Goal: Task Accomplishment & Management: Manage account settings

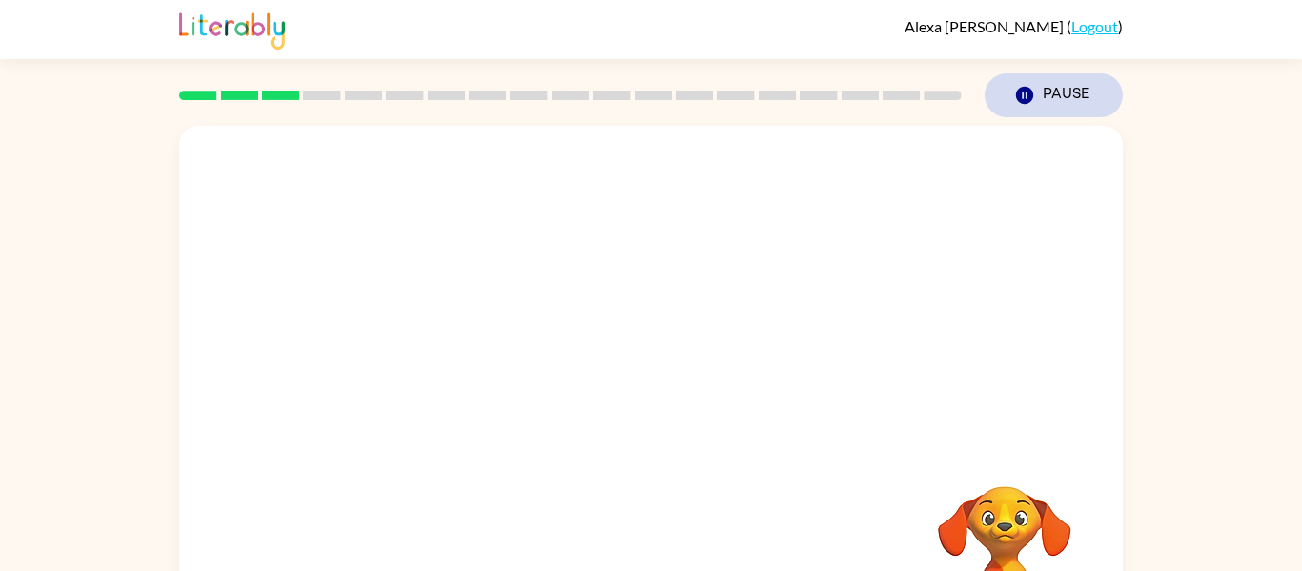
click at [1026, 101] on icon "button" at bounding box center [1024, 95] width 17 height 17
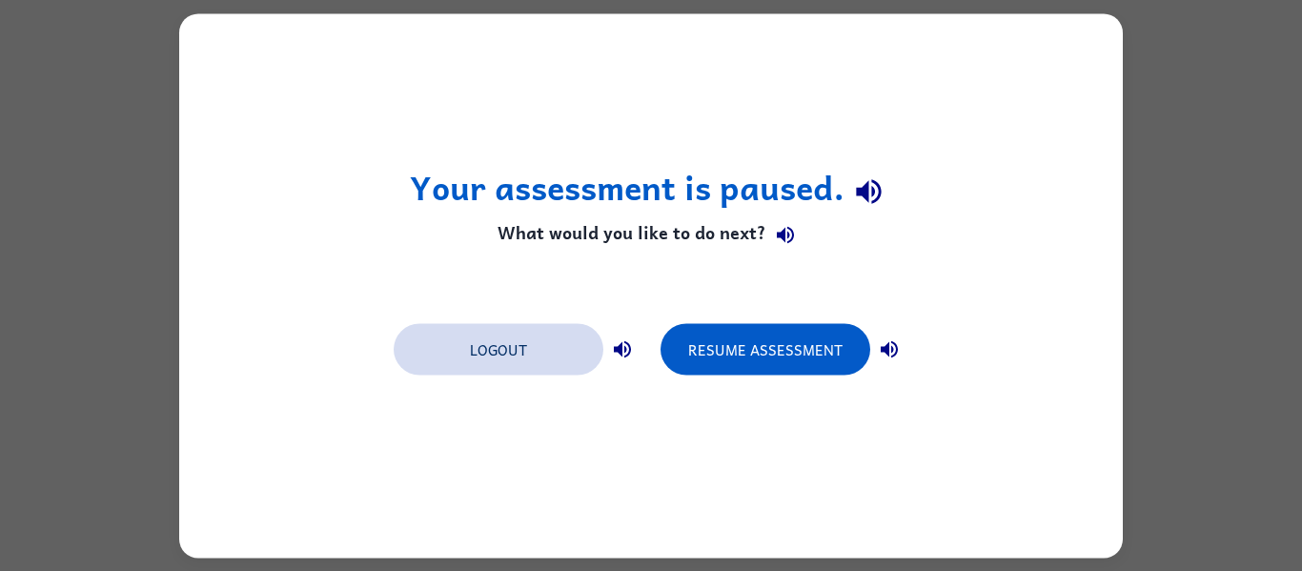
click at [461, 343] on button "Logout" at bounding box center [499, 348] width 210 height 51
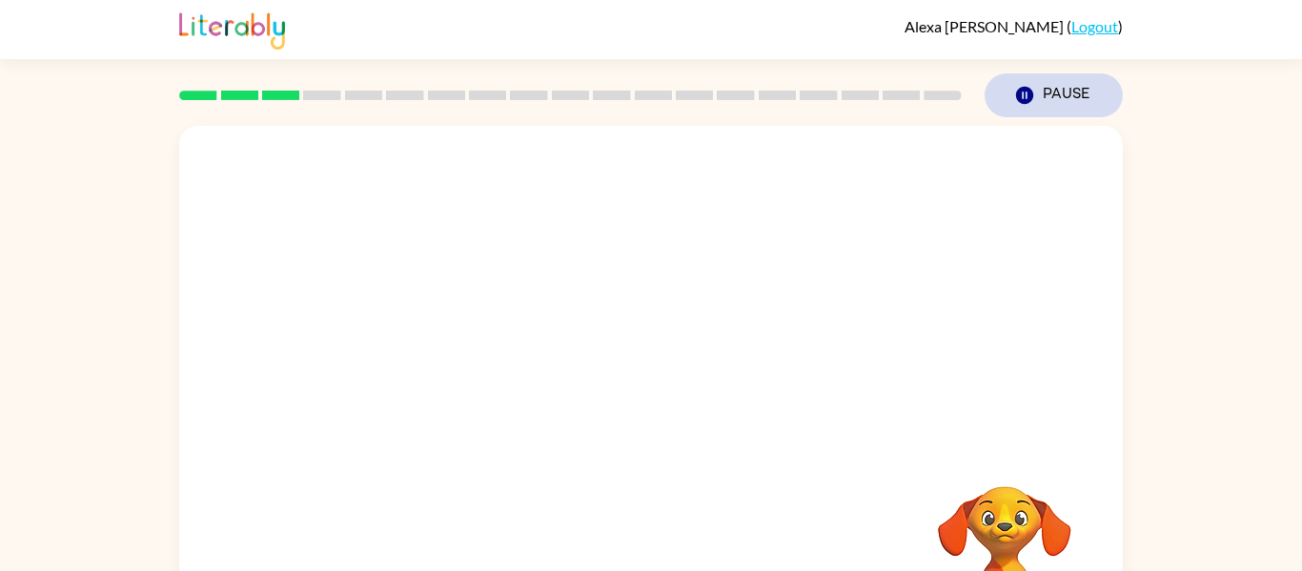
click at [1034, 92] on icon "Pause" at bounding box center [1024, 95] width 21 height 21
